Goal: Find contact information: Obtain details needed to contact an individual or organization

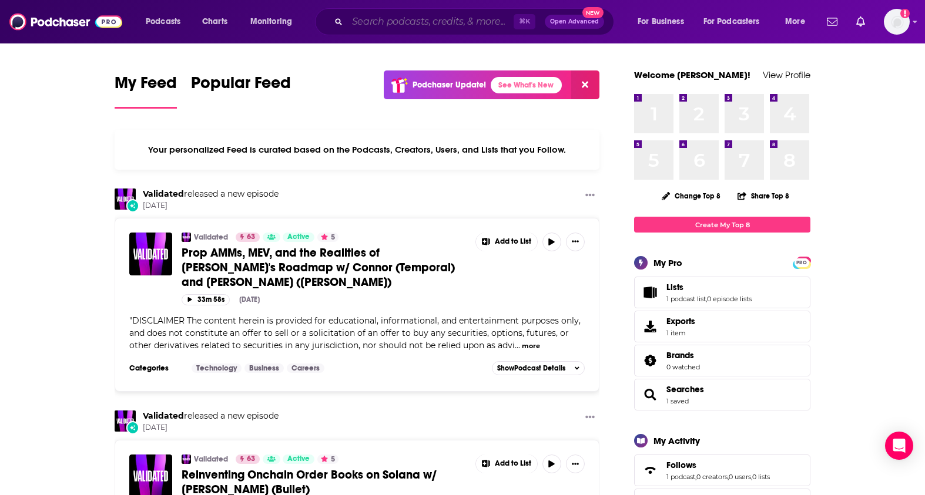
click at [427, 21] on input "Search podcasts, credits, & more..." at bounding box center [430, 21] width 166 height 19
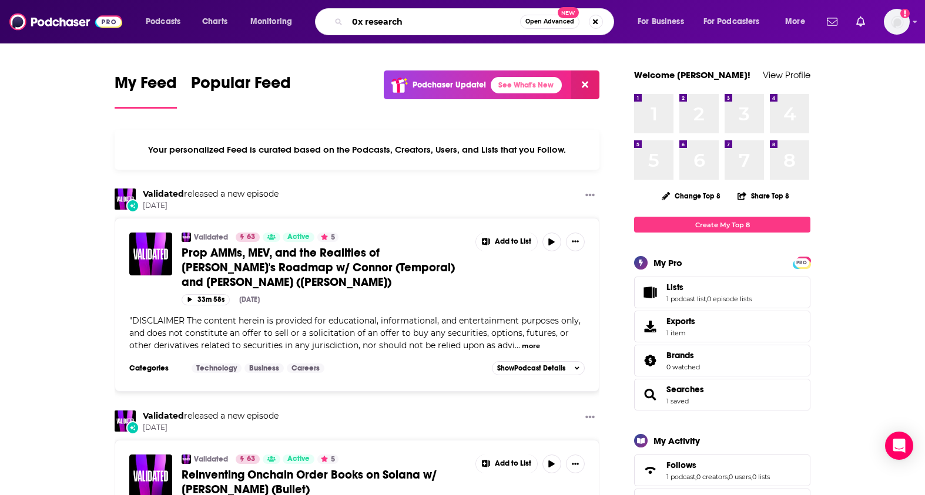
type input "0x research"
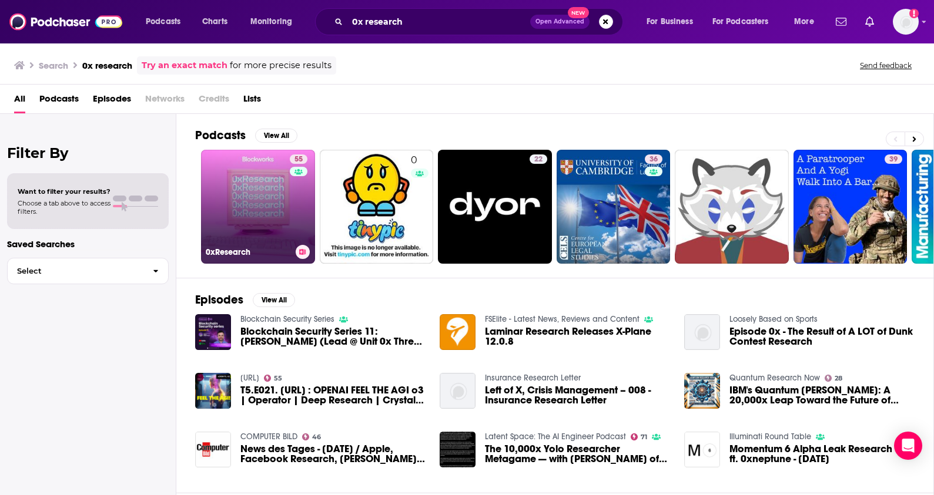
click at [244, 220] on link "55 0xResearch" at bounding box center [258, 207] width 114 height 114
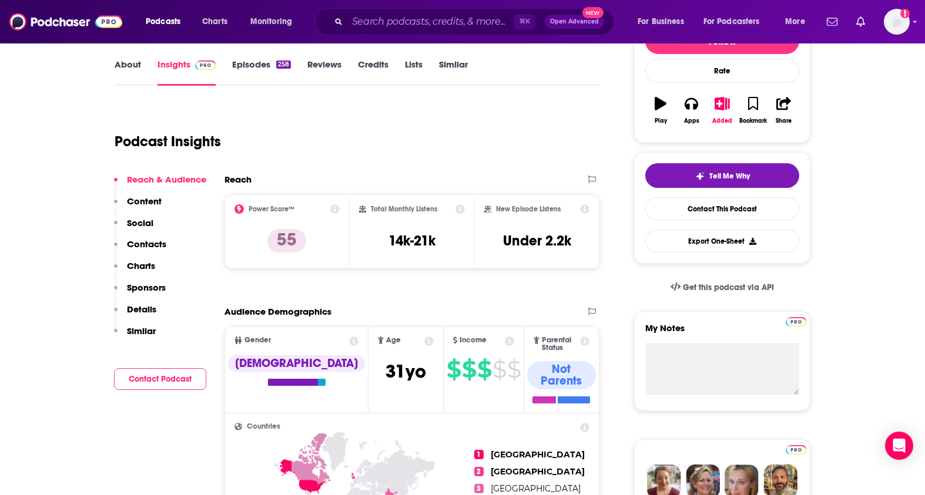
scroll to position [170, 0]
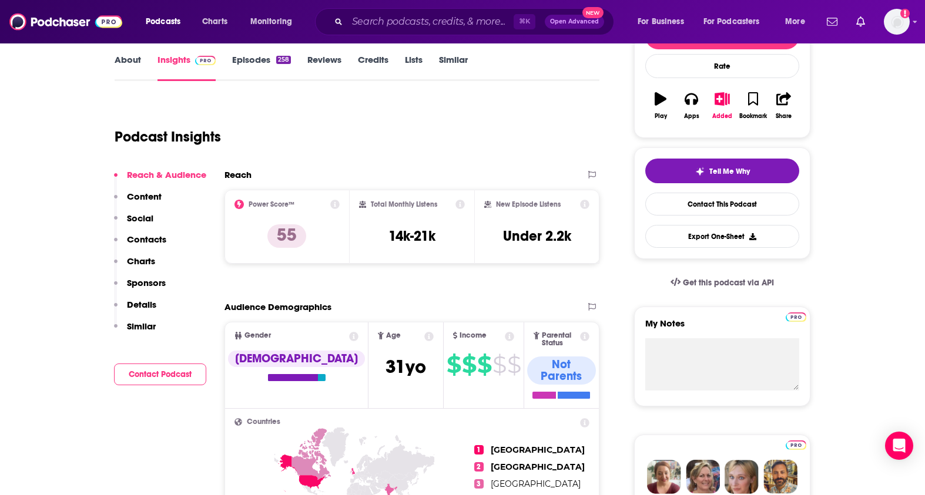
click at [159, 244] on p "Contacts" at bounding box center [146, 239] width 39 height 11
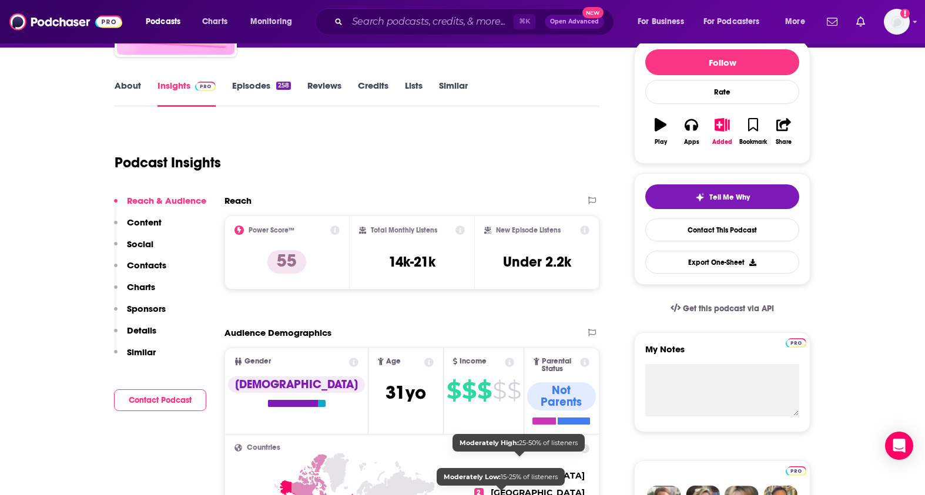
scroll to position [128, 0]
